Goal: Task Accomplishment & Management: Complete application form

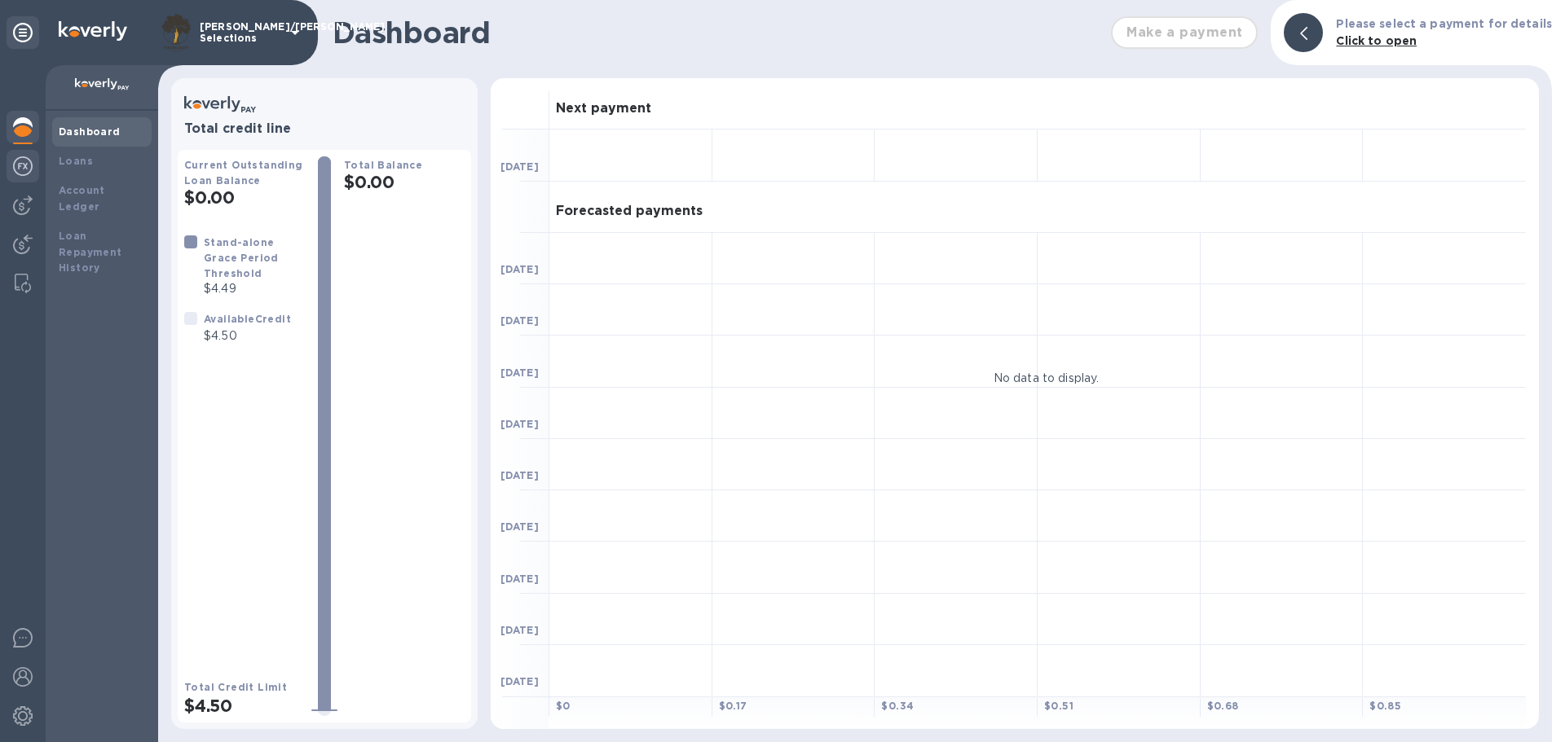
click at [27, 170] on img at bounding box center [23, 166] width 20 height 20
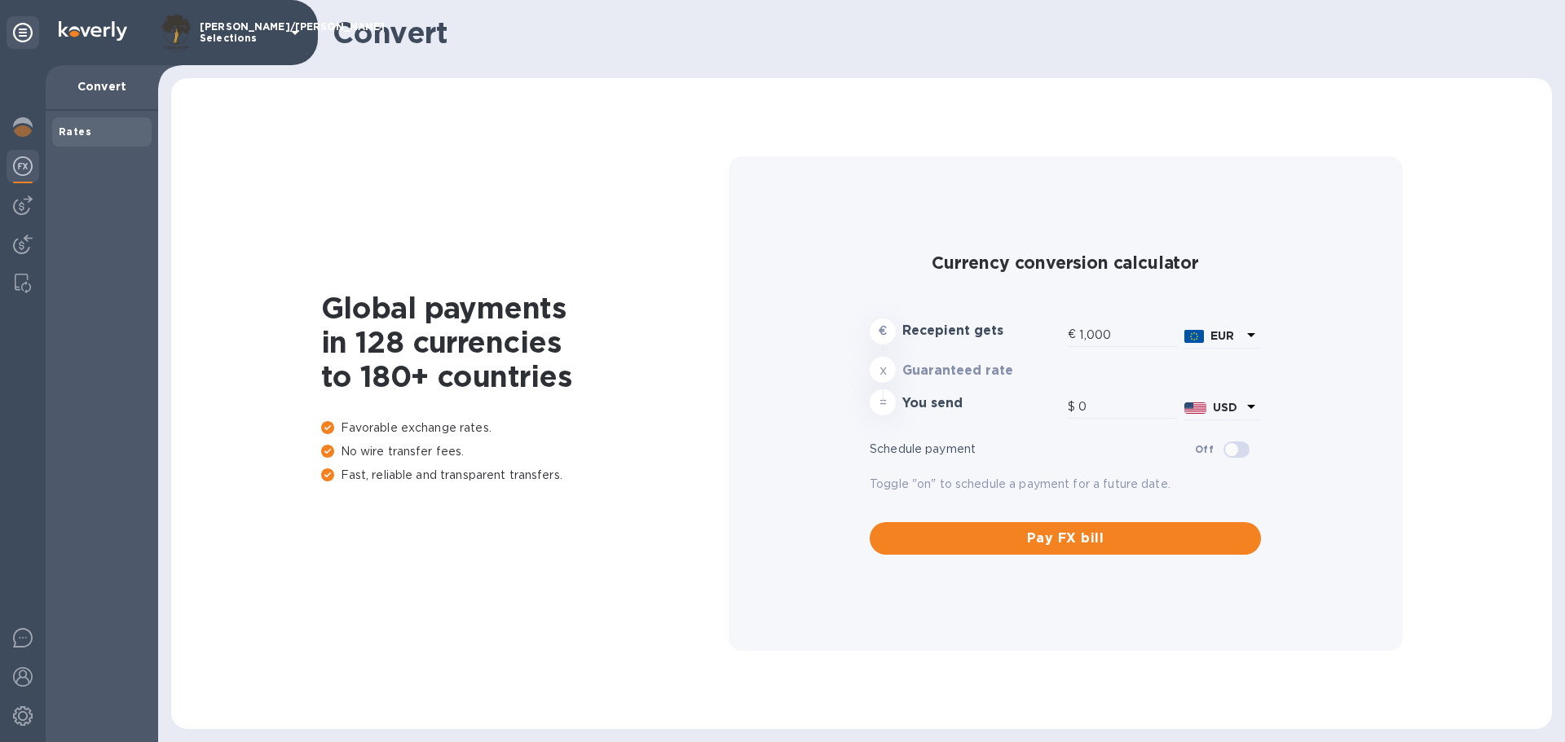
type input "1,178.09"
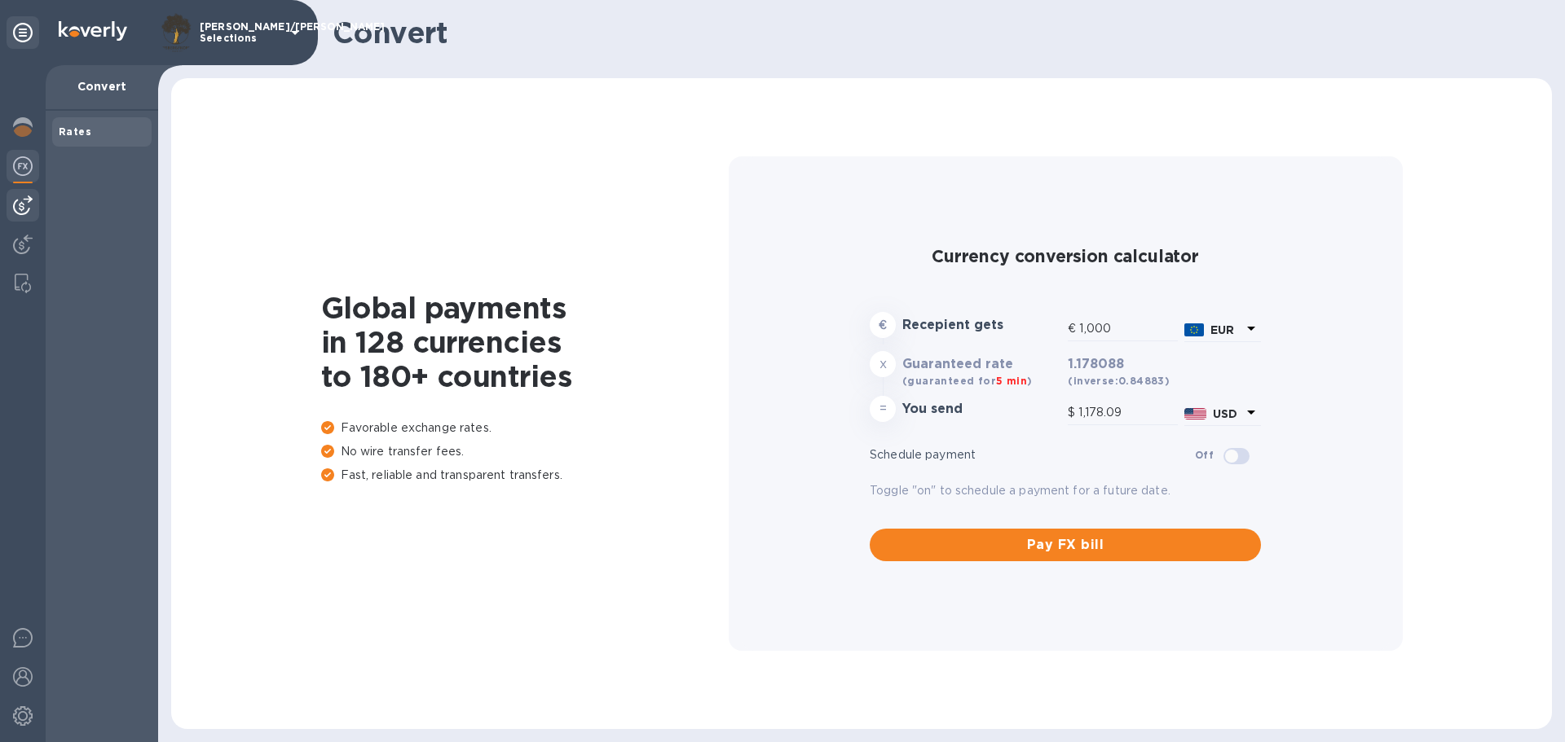
click at [32, 200] on img at bounding box center [23, 206] width 20 height 20
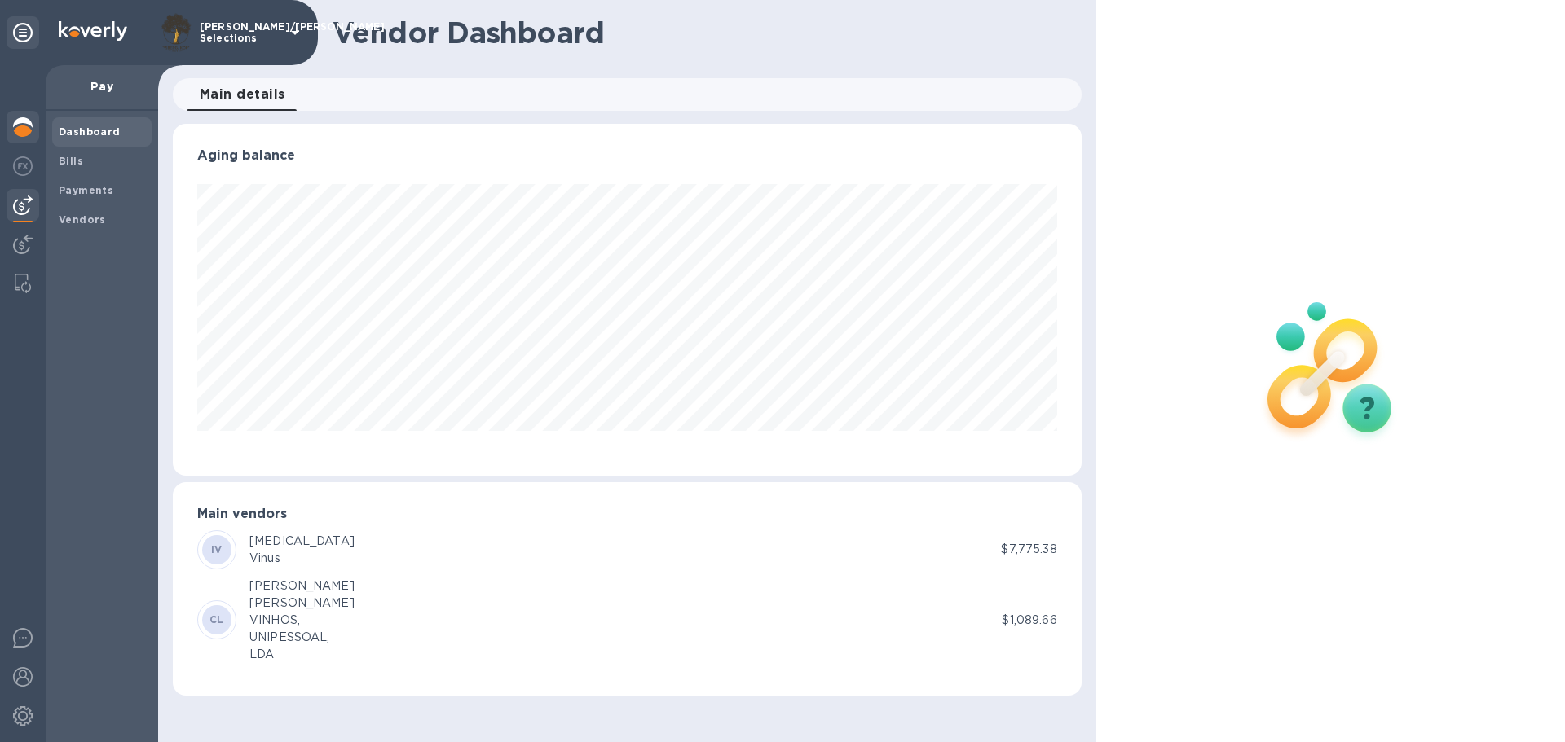
scroll to position [352, 908]
click at [33, 117] on div at bounding box center [23, 129] width 33 height 36
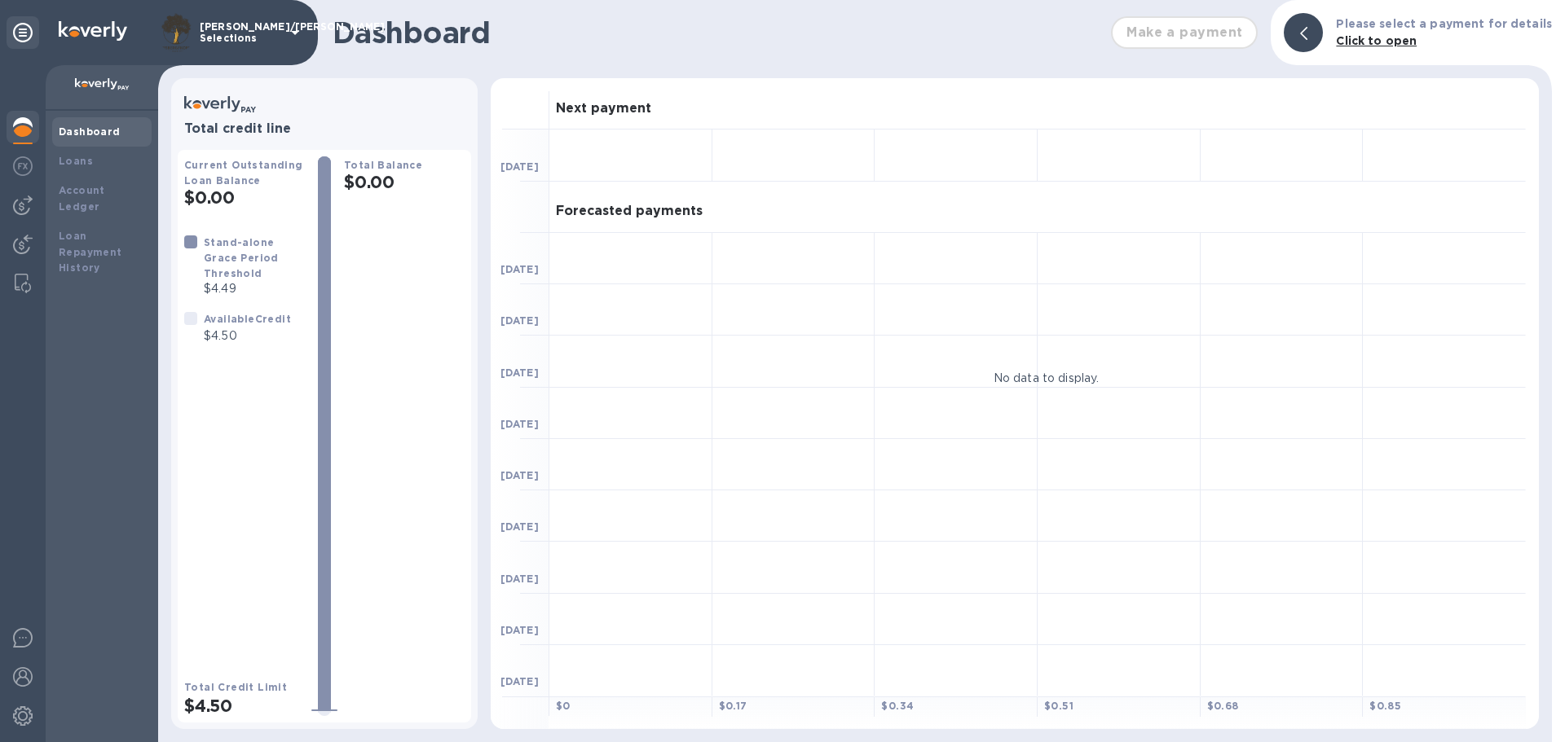
click at [281, 21] on p "[PERSON_NAME]/[PERSON_NAME] Selections" at bounding box center [240, 32] width 81 height 23
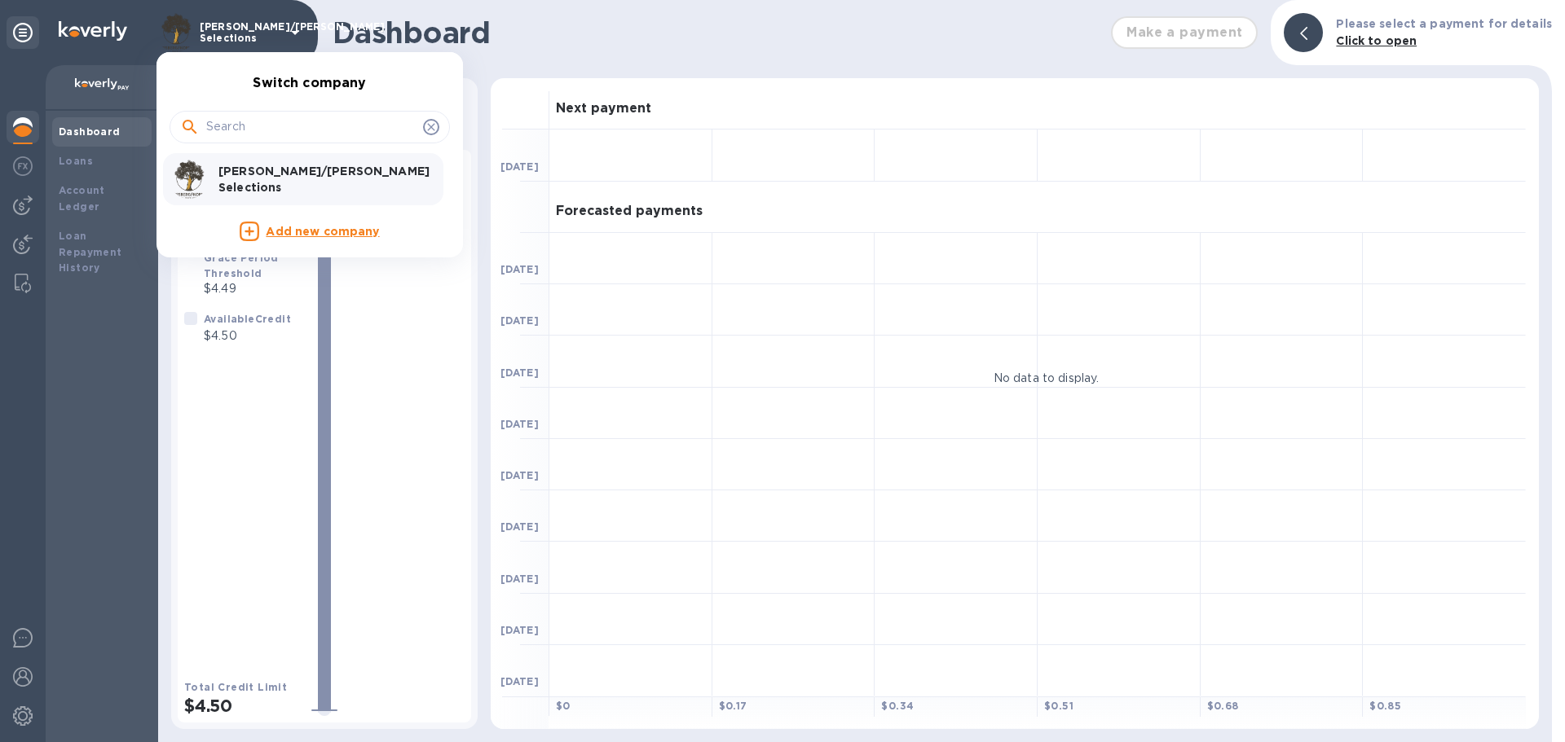
click at [1380, 43] on div at bounding box center [782, 371] width 1565 height 742
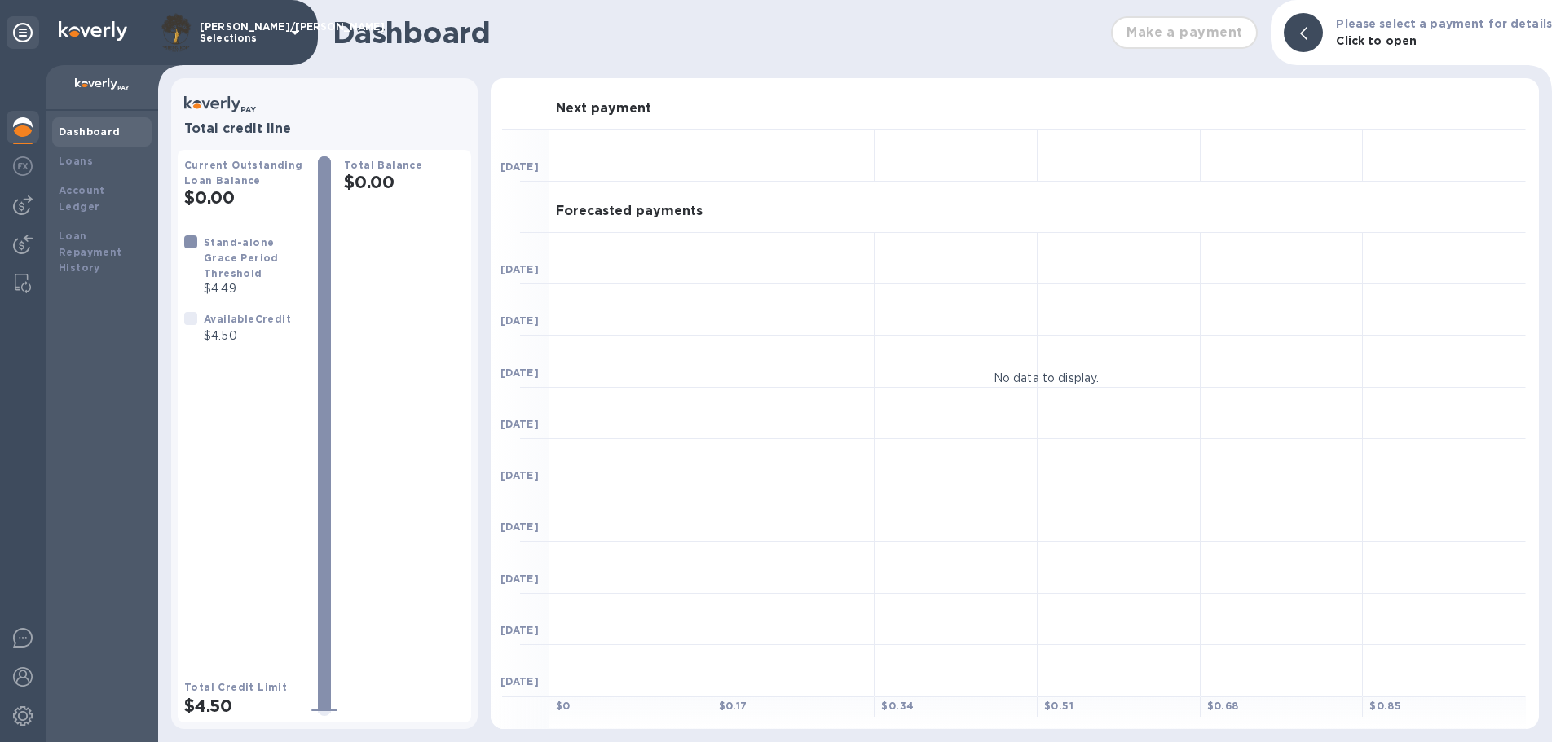
click at [1323, 35] on div at bounding box center [1303, 32] width 39 height 39
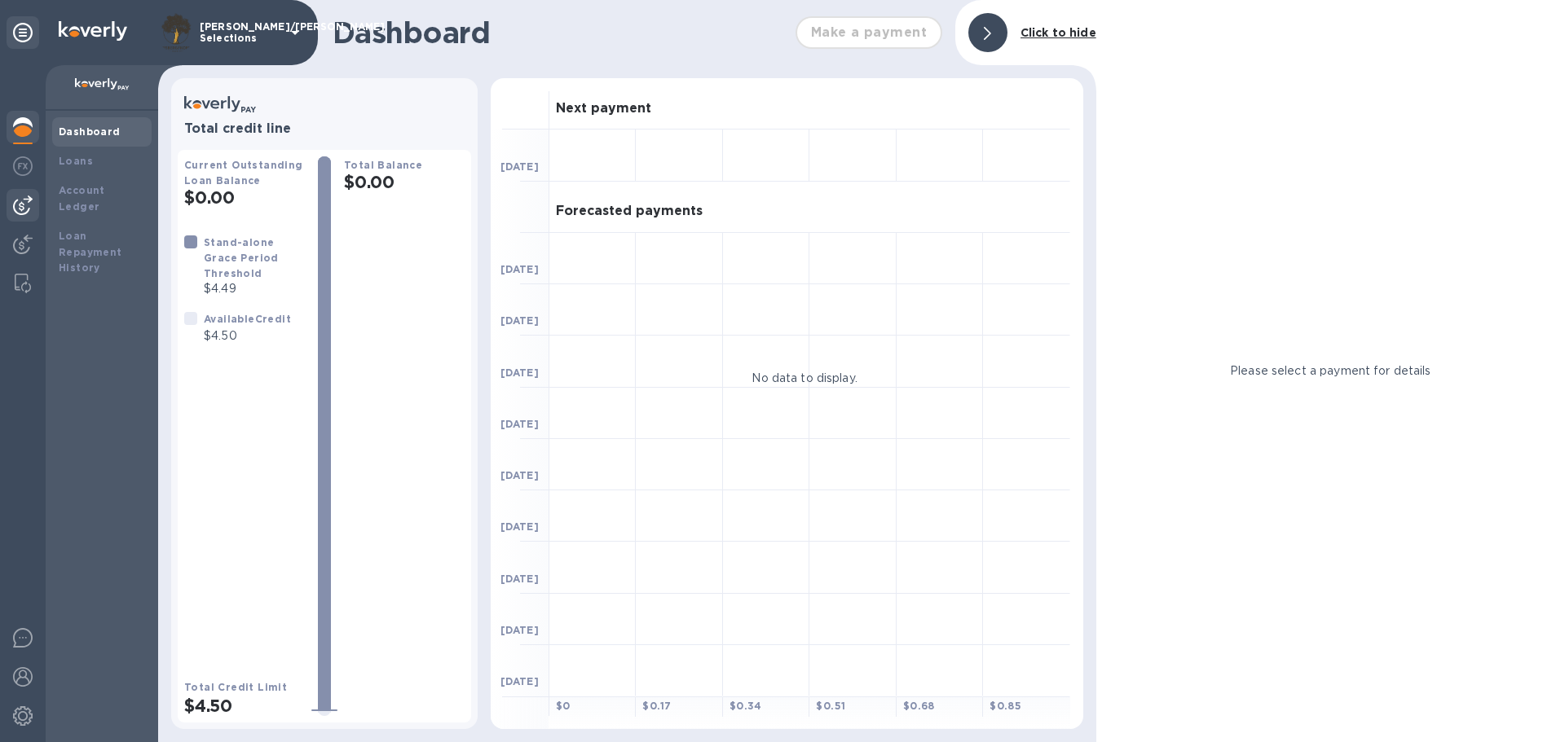
click at [15, 217] on div at bounding box center [23, 205] width 33 height 33
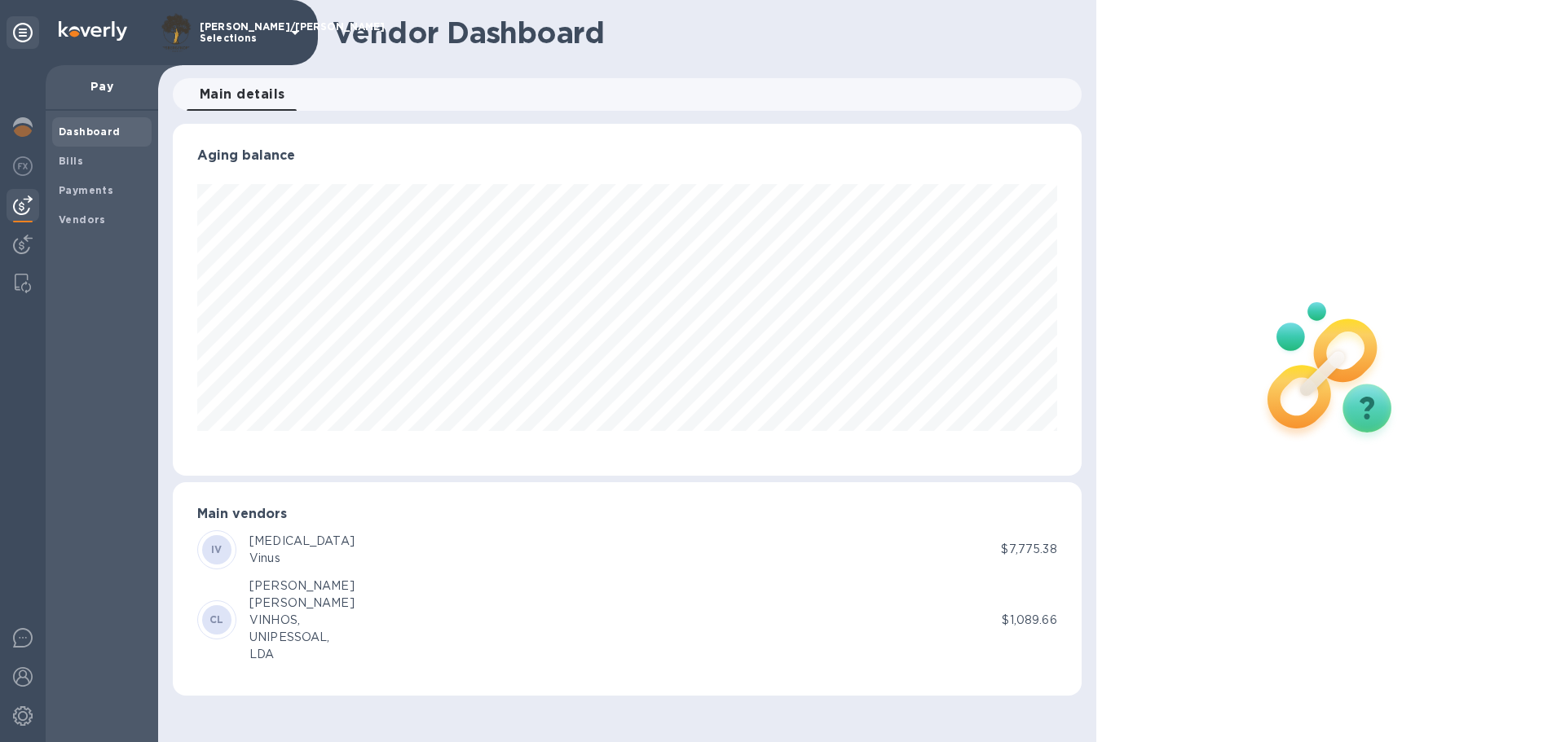
scroll to position [352, 908]
click at [75, 151] on div "Bills" at bounding box center [101, 161] width 99 height 29
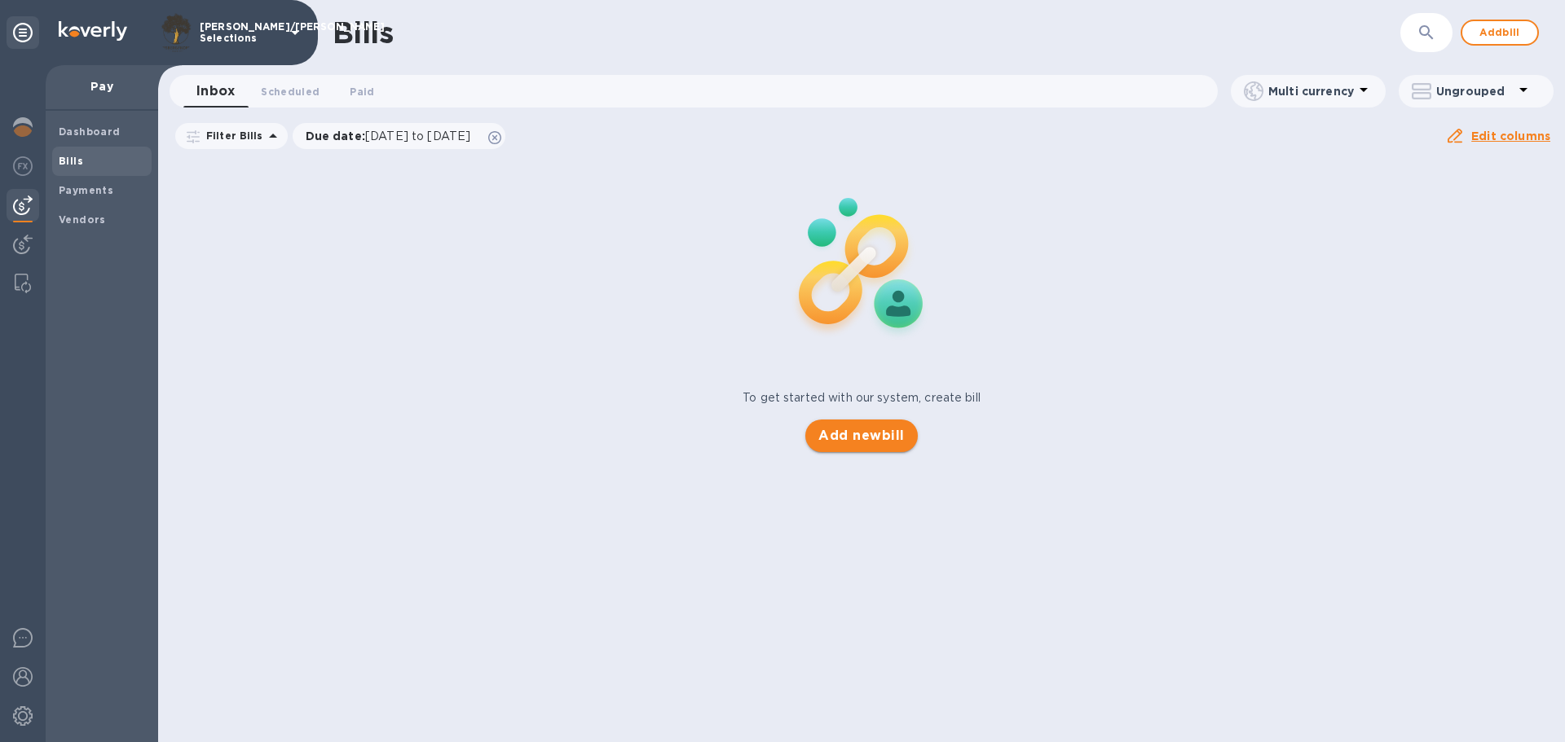
click at [834, 447] on div "Bills ​ Add bill Inbox 0 Scheduled 0 Paid 0 Multi currency Ungrouped Filter Bil…" at bounding box center [861, 371] width 1407 height 742
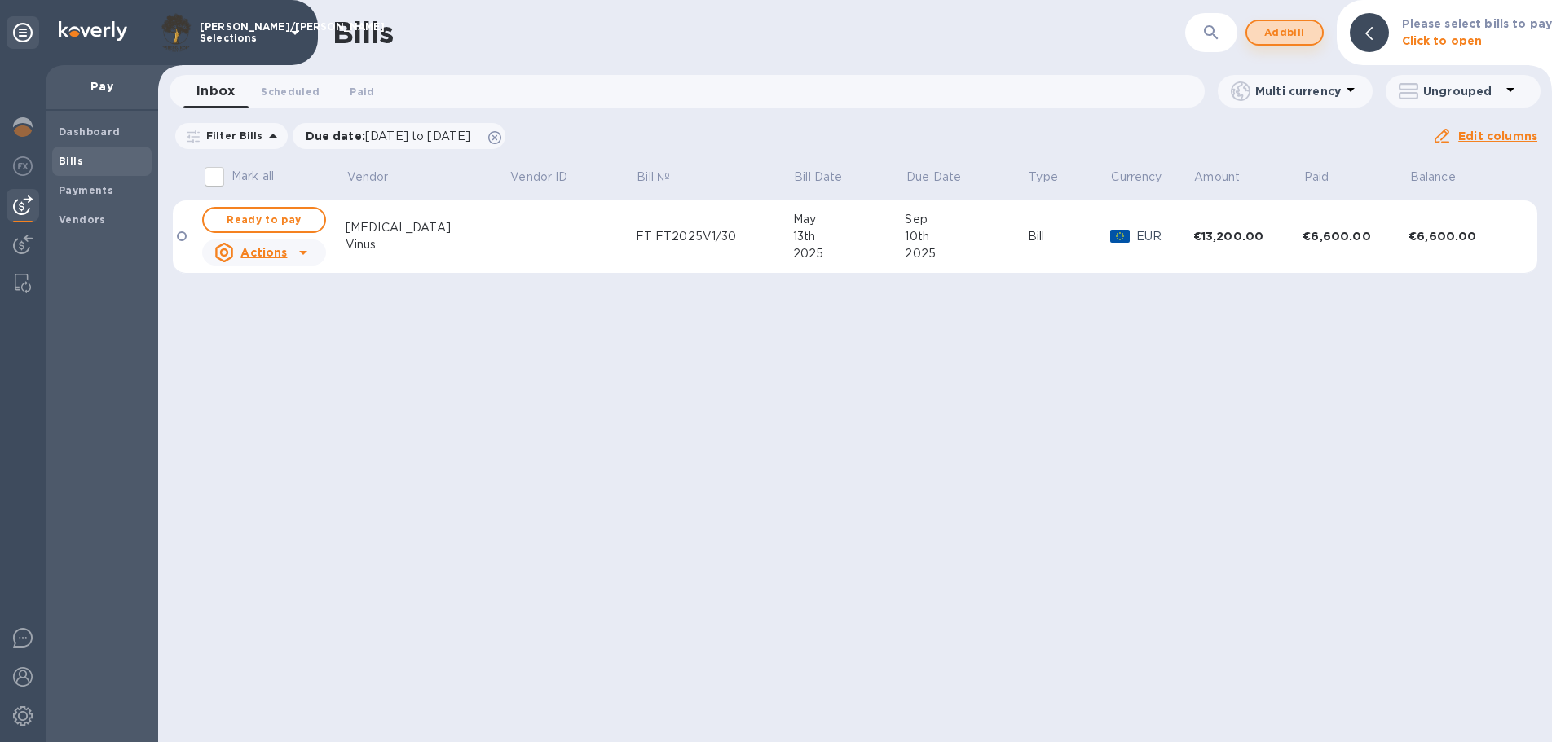
click at [1300, 33] on span "Add bill" at bounding box center [1284, 33] width 49 height 20
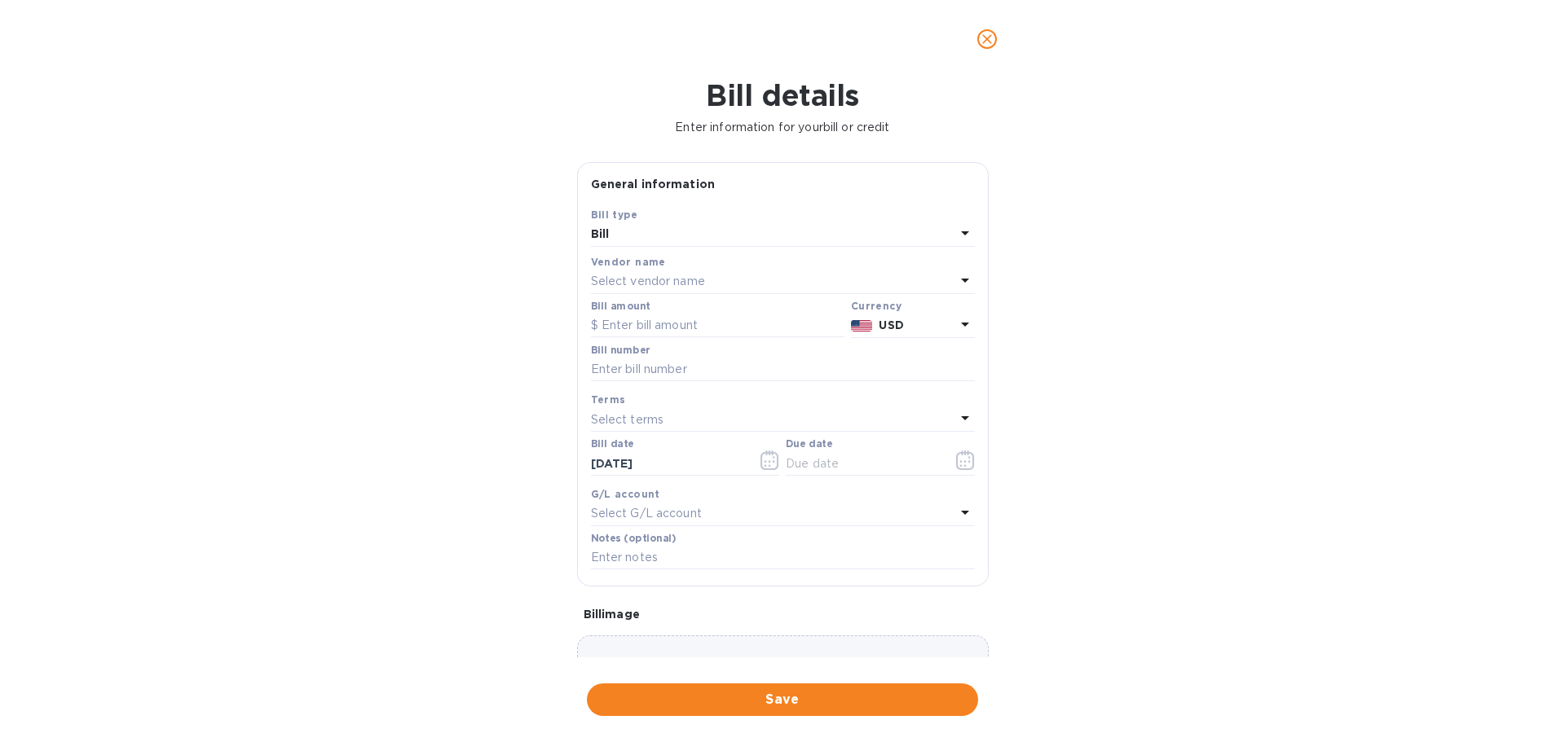
click at [713, 280] on div "Select vendor name" at bounding box center [773, 282] width 364 height 23
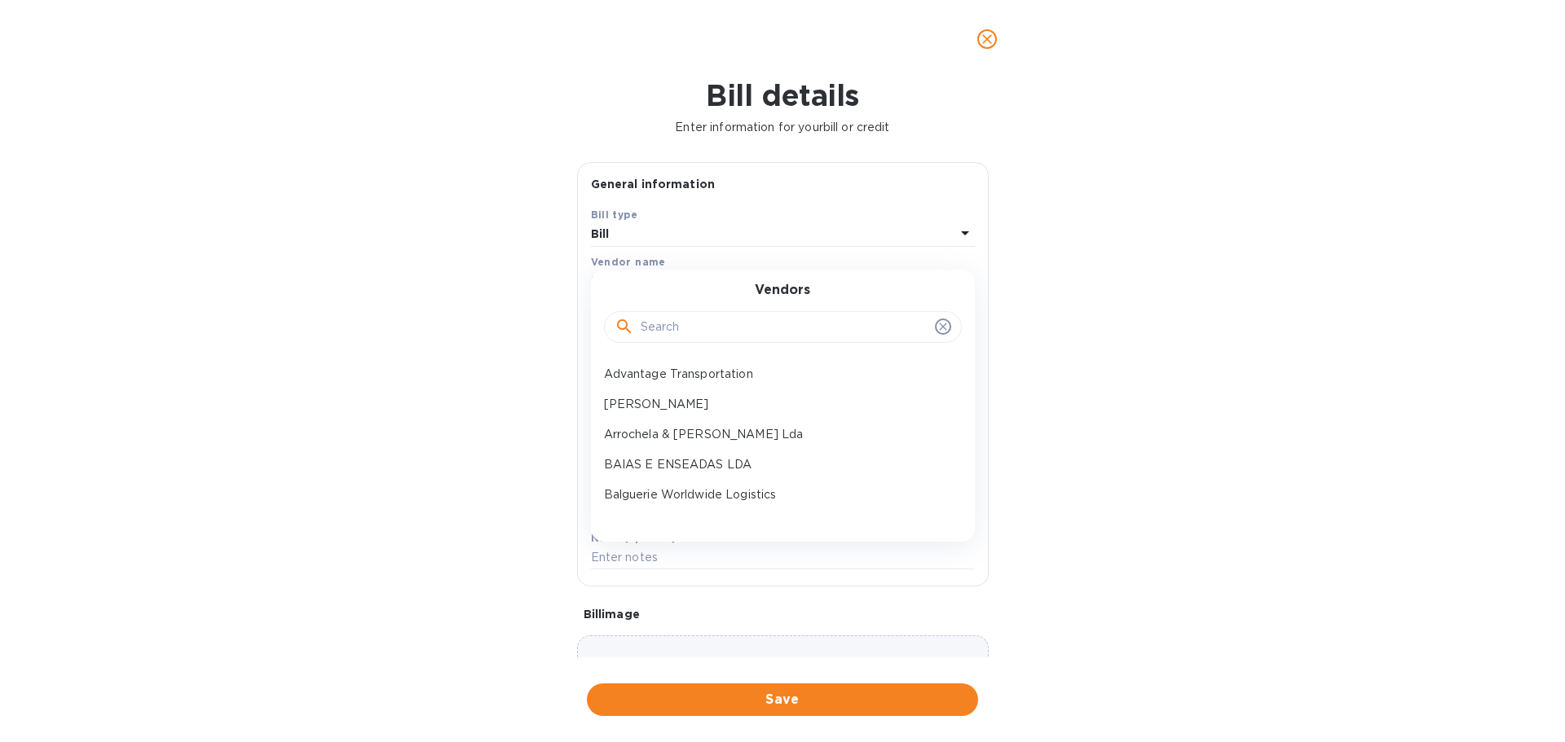
click at [707, 320] on input "text" at bounding box center [785, 327] width 288 height 24
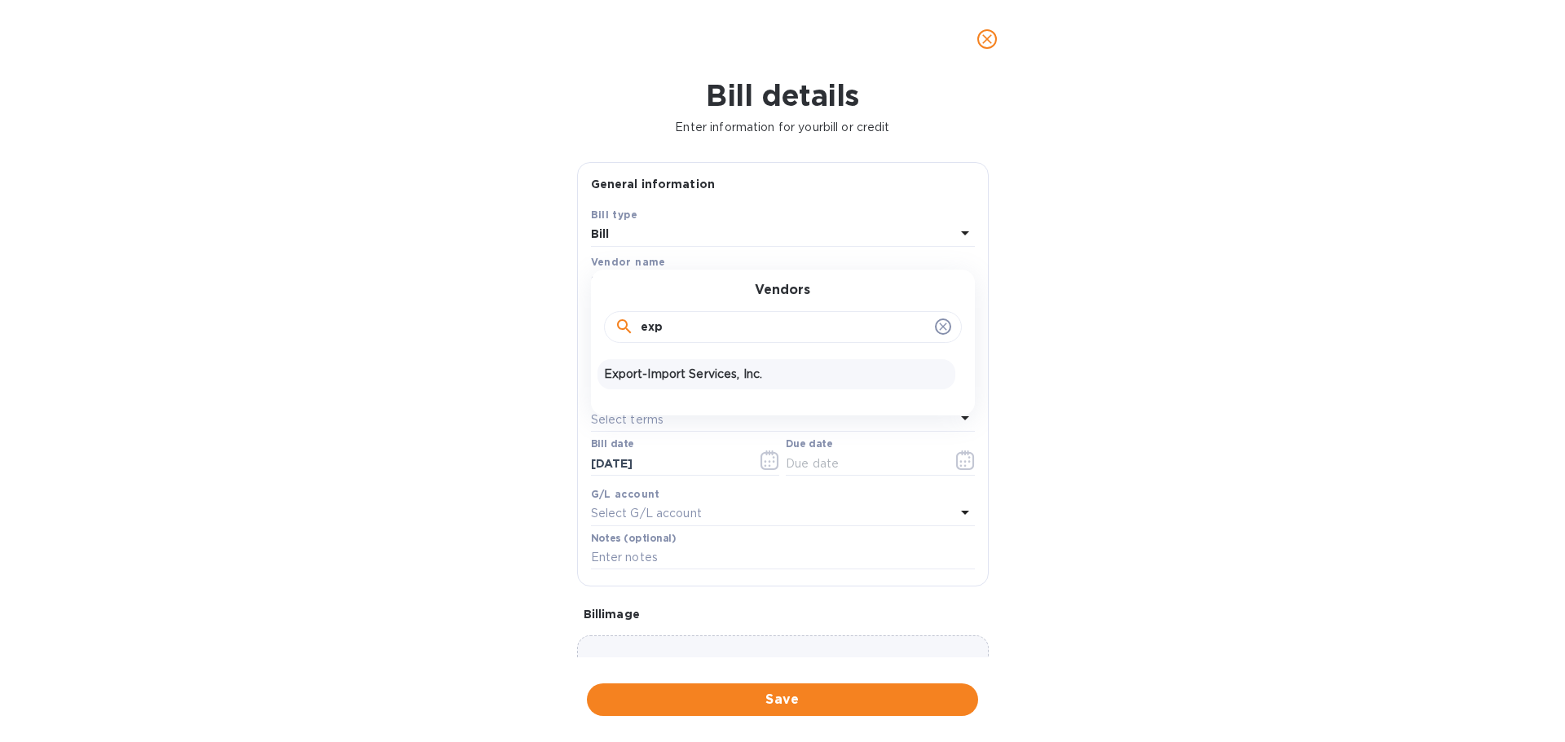
type input "exp"
click at [756, 368] on p "Export-Import Services, Inc." at bounding box center [776, 374] width 345 height 17
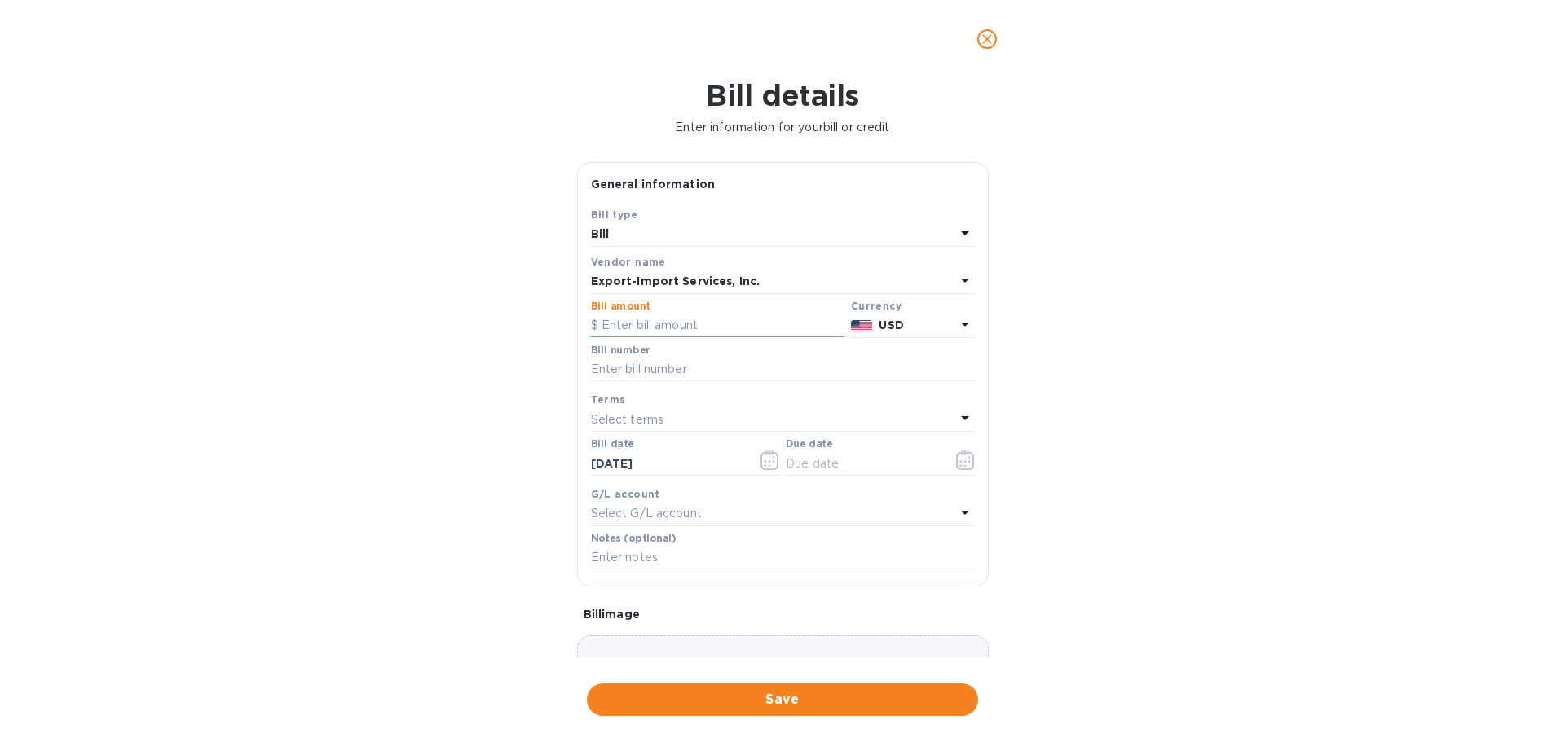
click at [705, 324] on input "text" at bounding box center [717, 326] width 253 height 24
type input "17,559.08"
click at [764, 372] on input "text" at bounding box center [783, 370] width 384 height 24
click at [778, 374] on input "text" at bounding box center [783, 370] width 384 height 24
paste input "1679877-01"
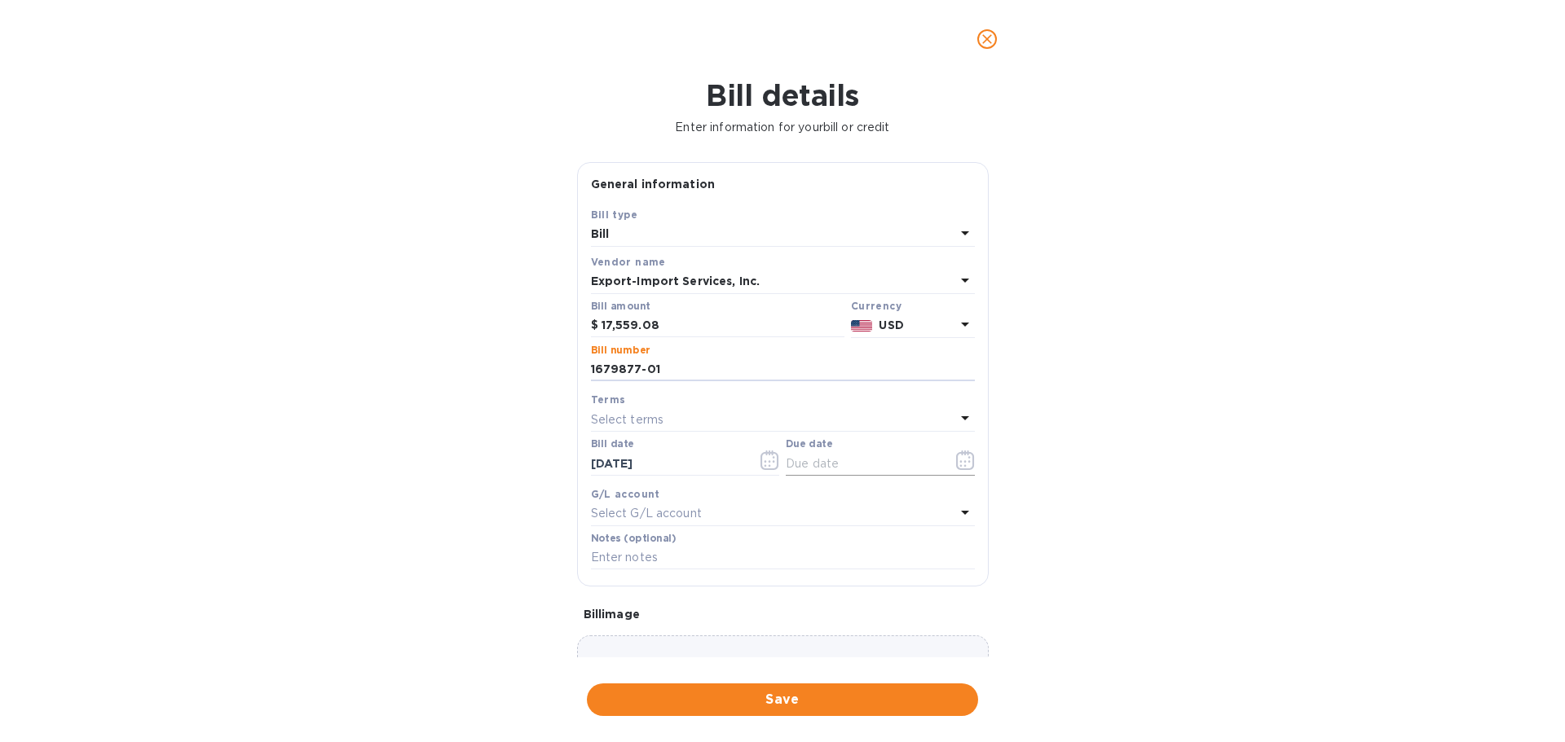
type input "1679877-01"
click at [802, 464] on input "text" at bounding box center [863, 463] width 154 height 24
click at [633, 413] on p "Select terms" at bounding box center [627, 420] width 73 height 17
click at [669, 635] on p "Due on Delivery" at bounding box center [776, 633] width 345 height 17
type input "[DATE]"
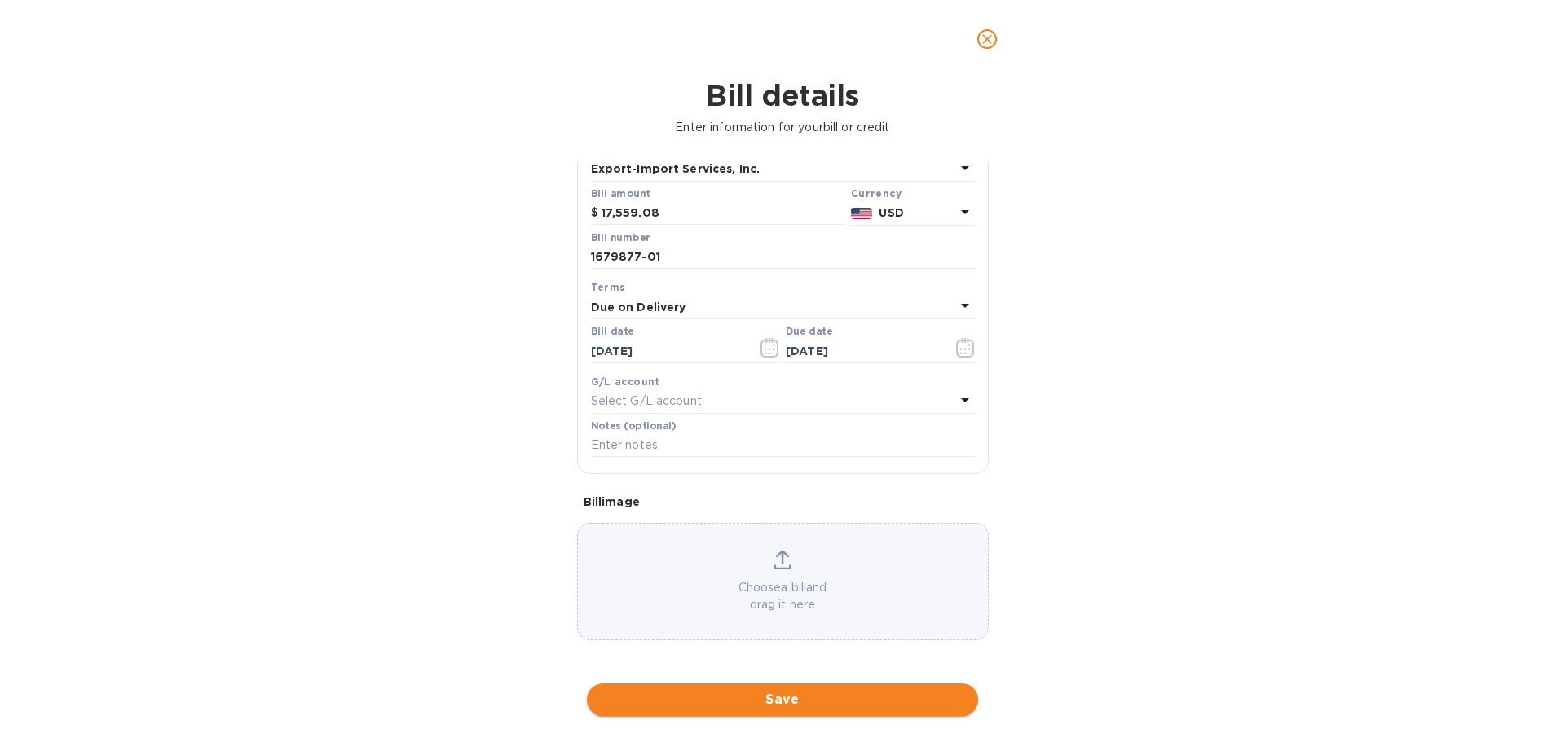
scroll to position [115, 0]
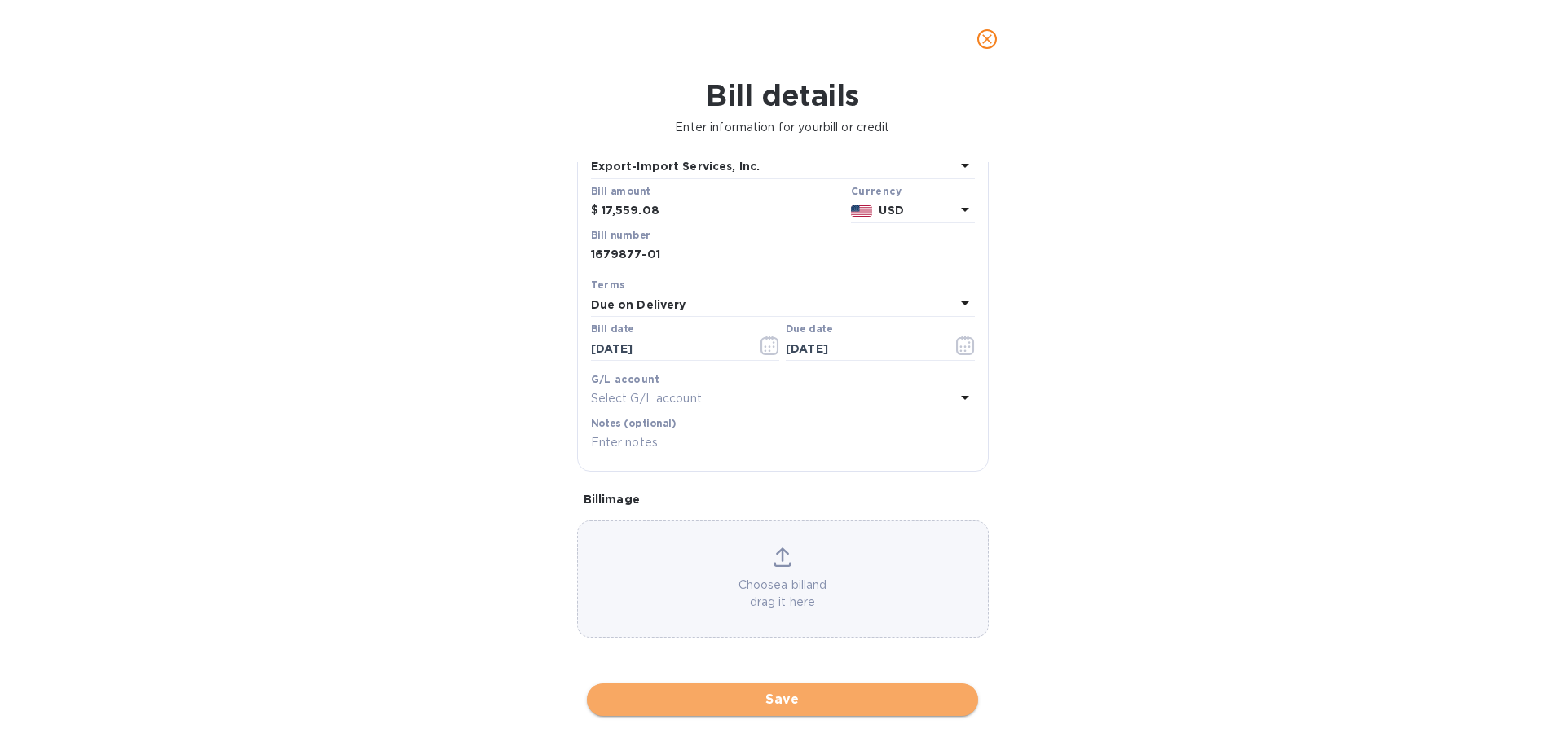
click at [794, 684] on button "Save" at bounding box center [782, 700] width 391 height 33
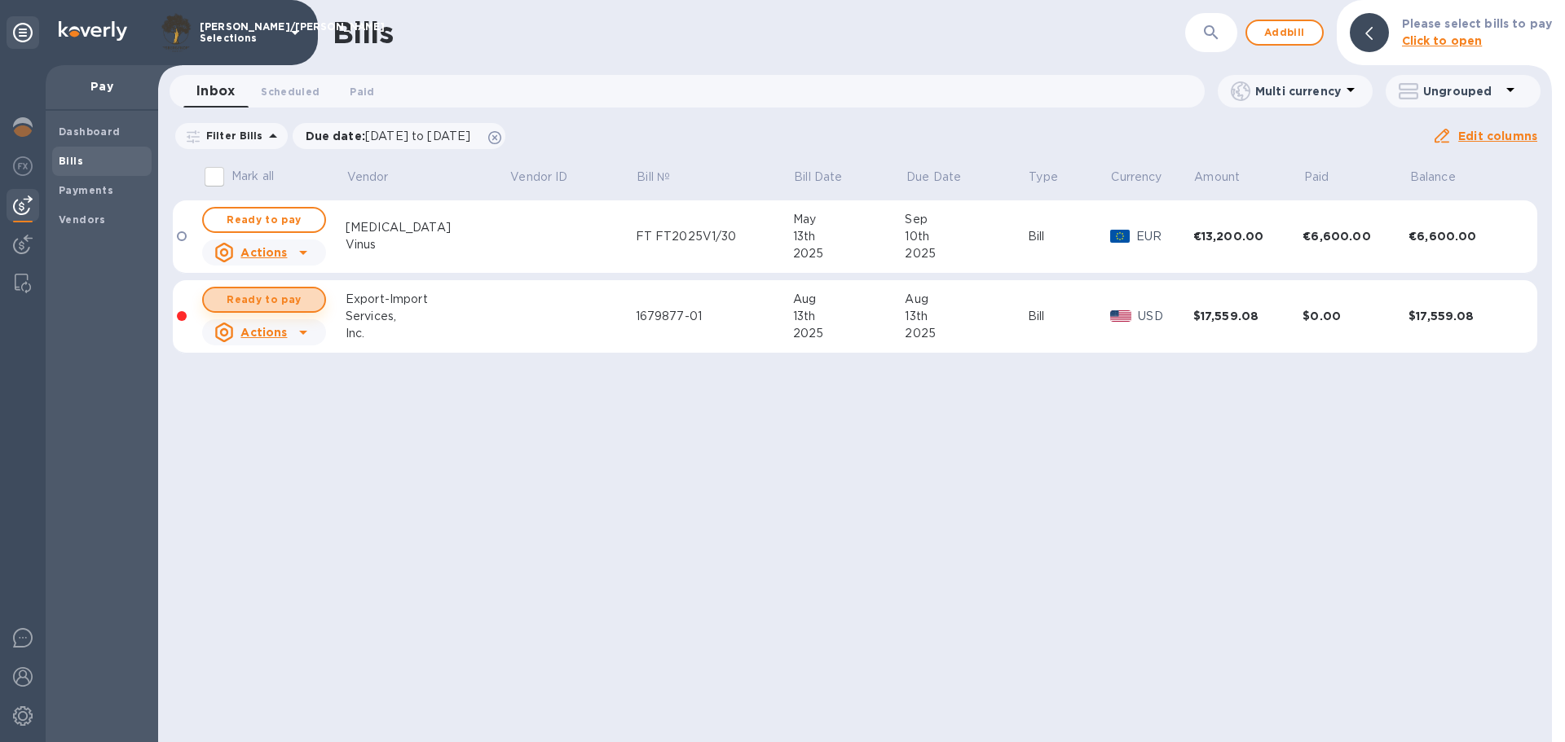
click at [290, 306] on span "Ready to pay" at bounding box center [264, 300] width 95 height 20
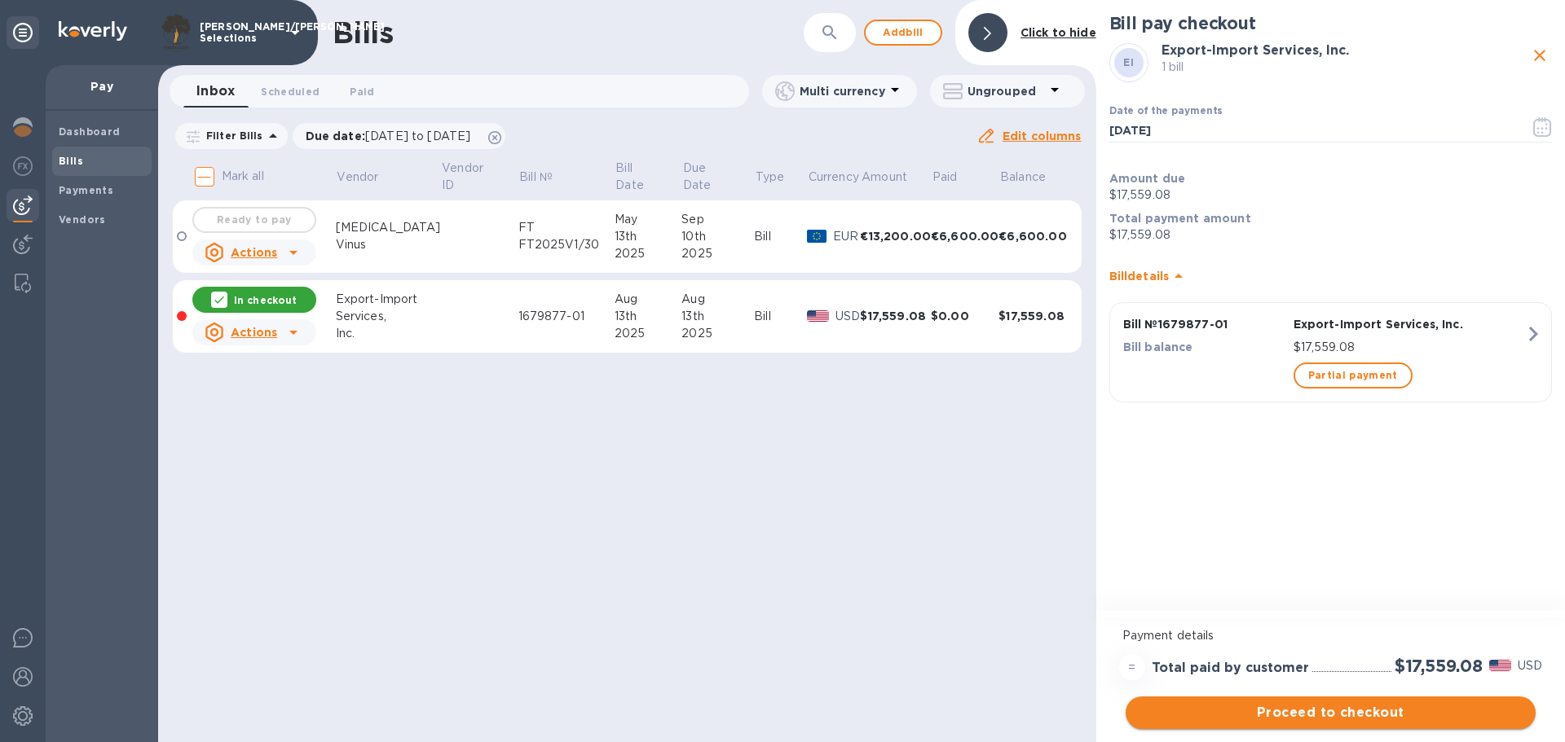
click at [1368, 713] on span "Proceed to checkout" at bounding box center [1330, 713] width 384 height 20
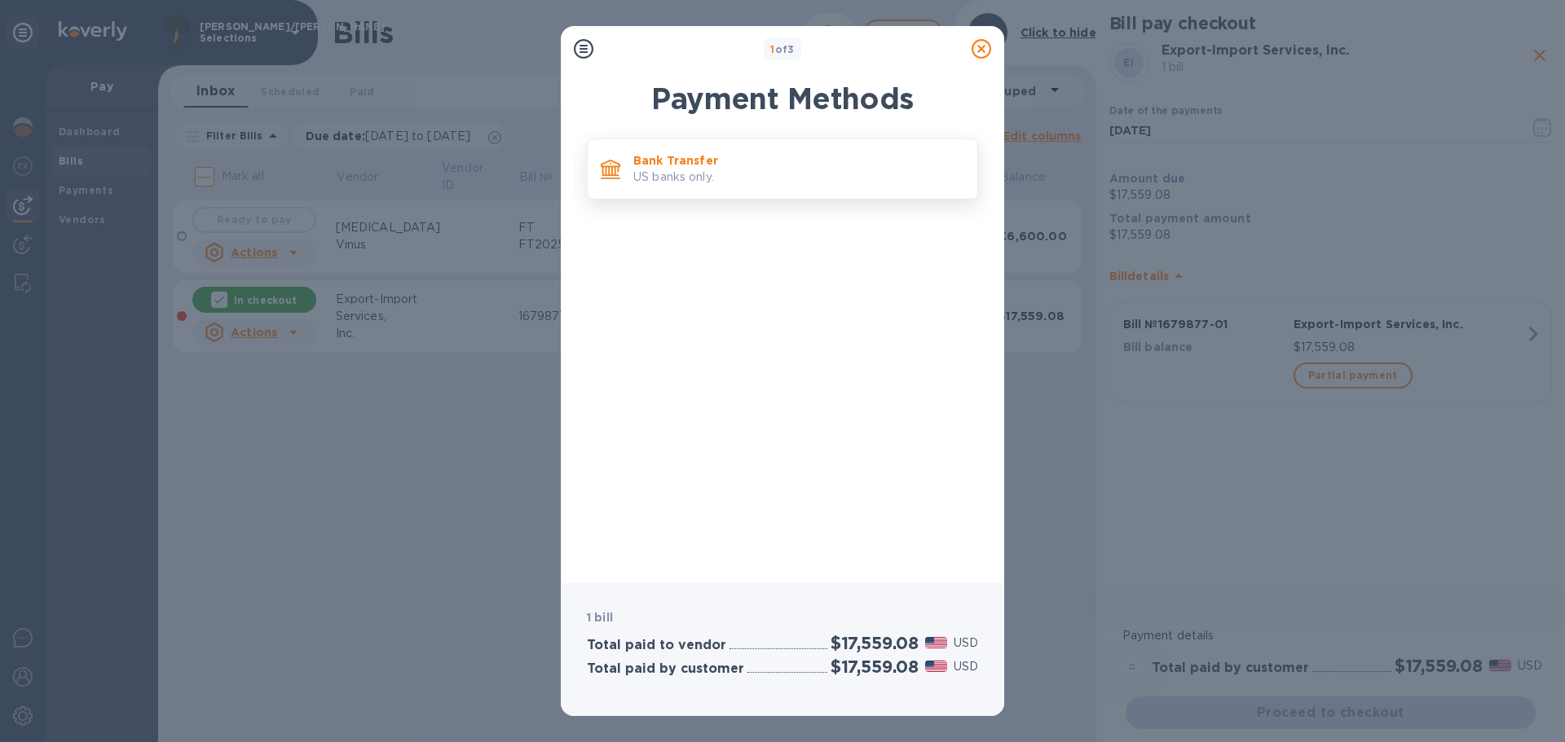
click at [747, 178] on p "US banks only." at bounding box center [798, 177] width 331 height 17
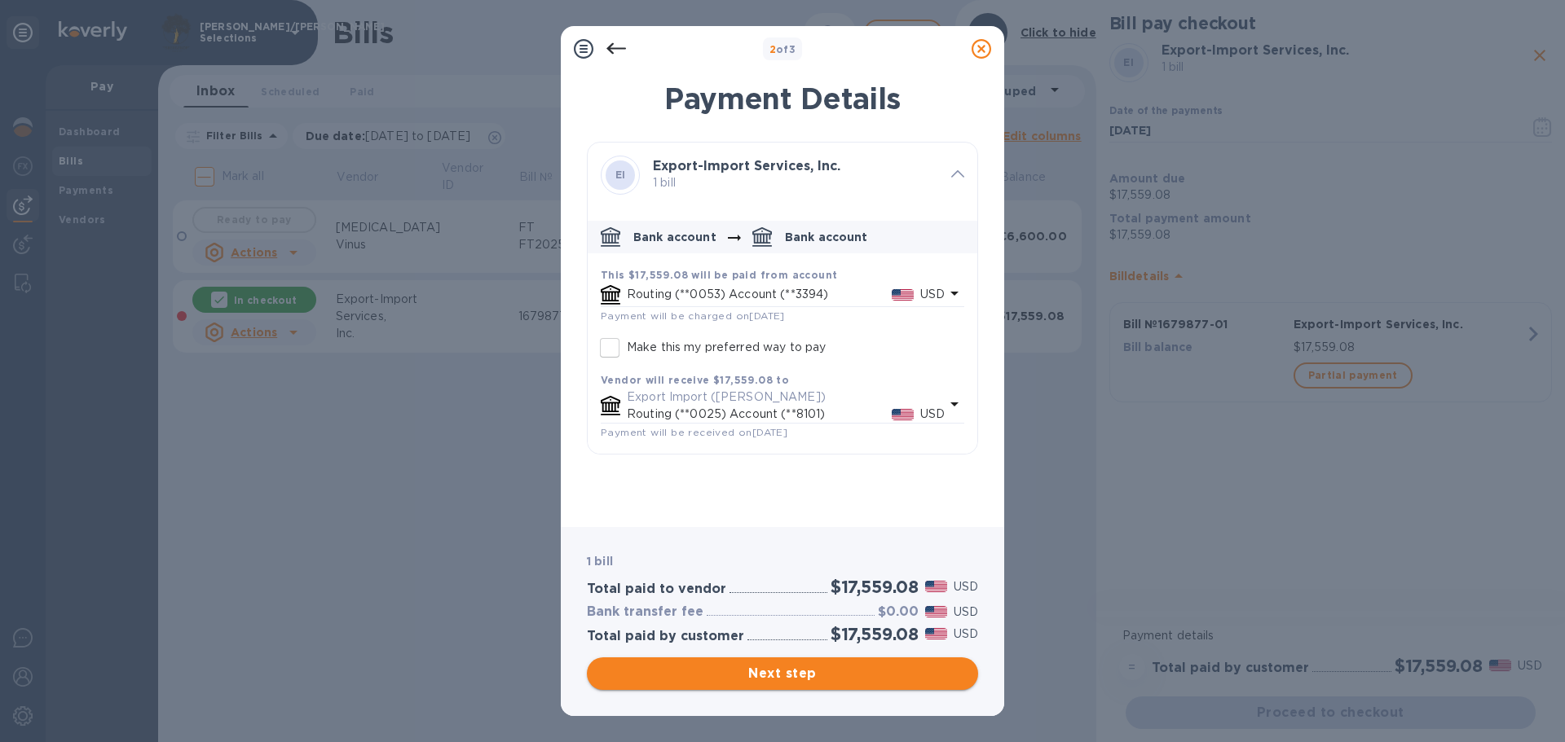
click at [887, 666] on span "Next step" at bounding box center [782, 674] width 365 height 20
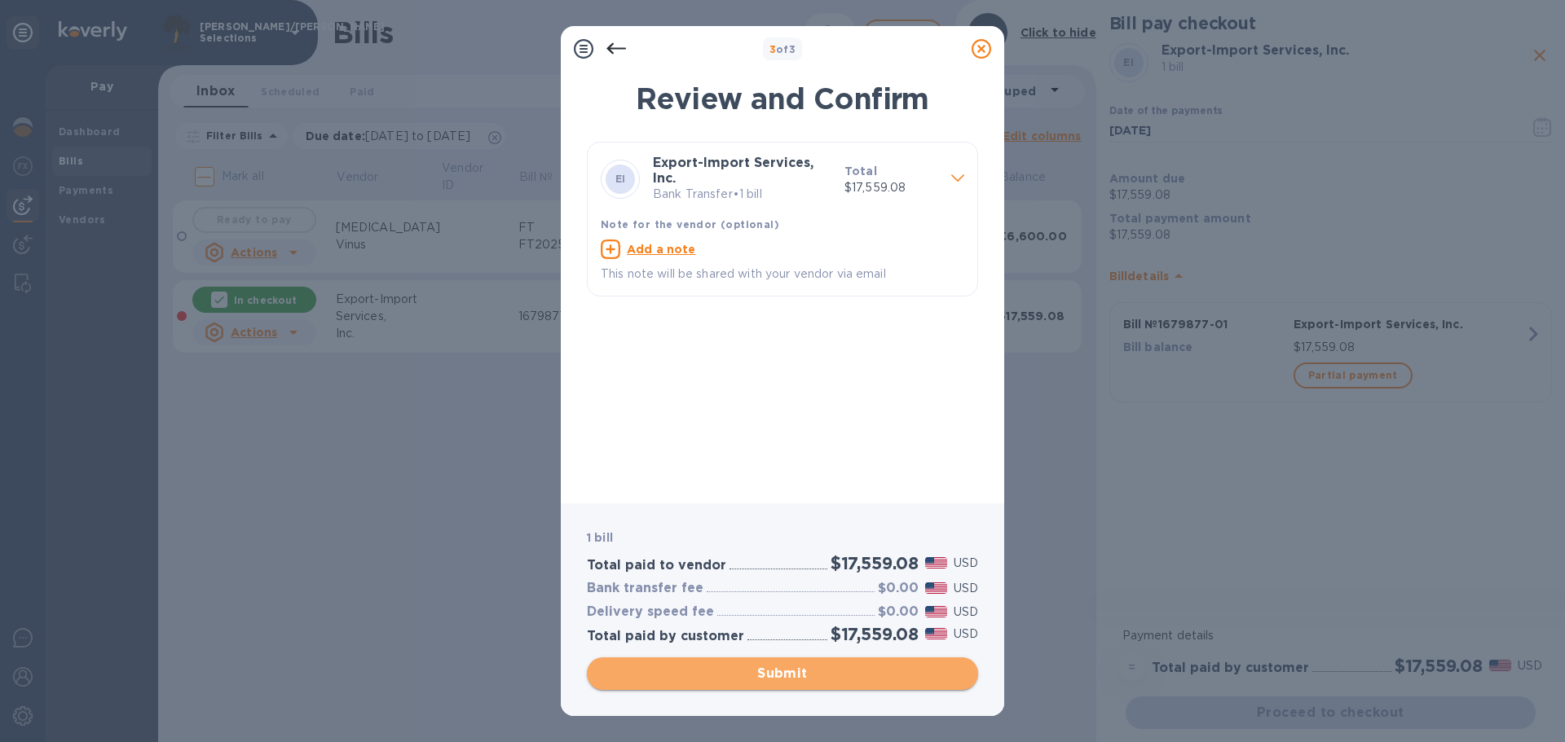
click at [887, 666] on span "Submit" at bounding box center [782, 674] width 365 height 20
